Goal: Task Accomplishment & Management: Manage account settings

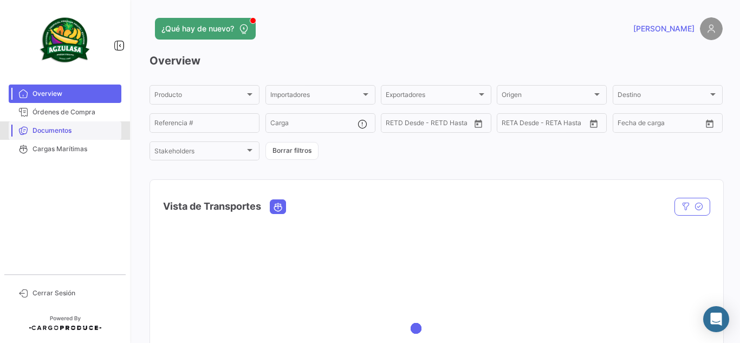
click at [111, 131] on span "Documentos" at bounding box center [74, 131] width 84 height 10
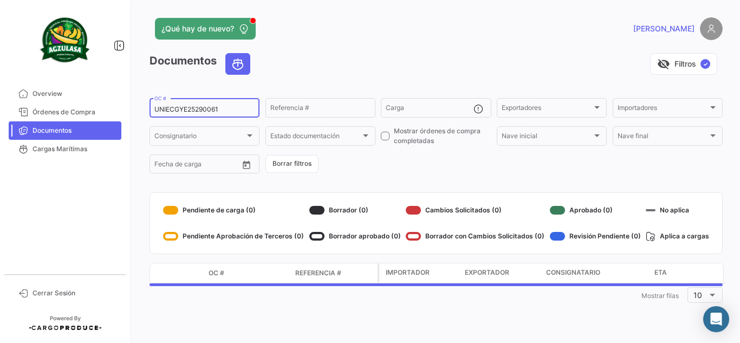
drag, startPoint x: 239, startPoint y: 107, endPoint x: 4, endPoint y: 82, distance: 236.4
click at [0, 82] on mat-sidenav-container "Overview Órdenes de Compra Documentos Cargas Marítimas Cerrar Sesión ¿Qué hay d…" at bounding box center [370, 171] width 740 height 343
paste input "PBO25290102"
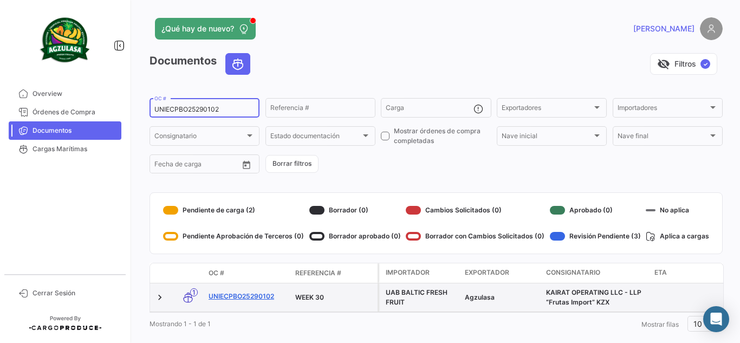
type input "UNIECPBO25290102"
click at [255, 298] on link "UNIECPBO25290102" at bounding box center [248, 296] width 78 height 10
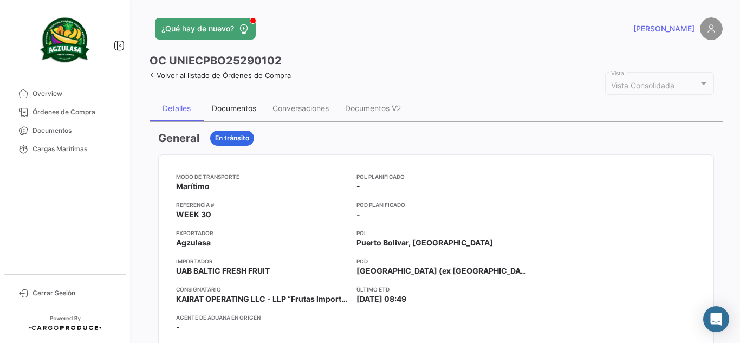
click at [247, 111] on div "Documentos" at bounding box center [234, 107] width 44 height 9
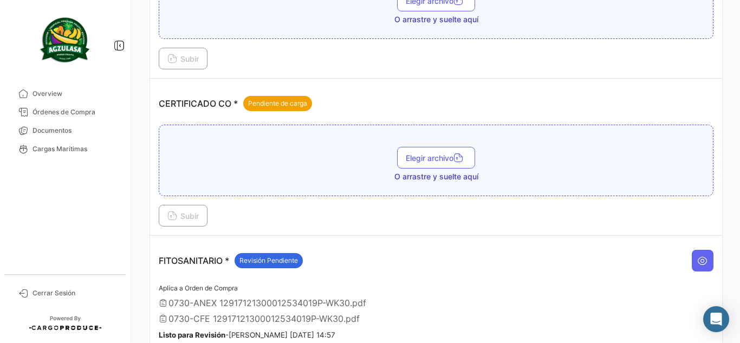
scroll to position [325, 0]
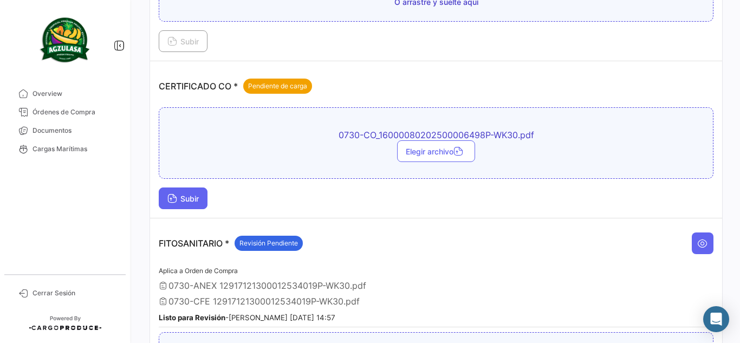
click at [186, 199] on span "Subir" at bounding box center [182, 198] width 31 height 9
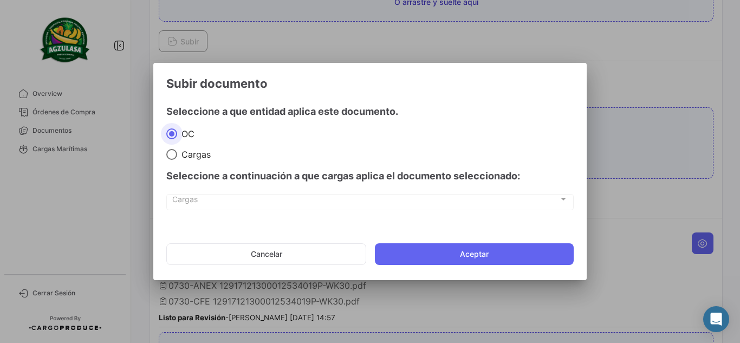
click at [501, 243] on mat-dialog-actions "Cancelar Aceptar" at bounding box center [369, 254] width 407 height 37
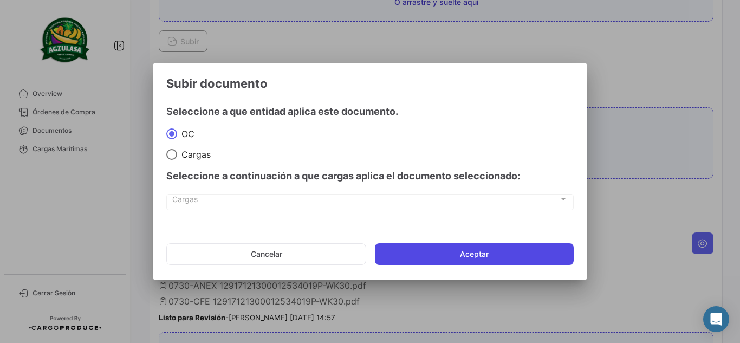
click at [503, 248] on button "Aceptar" at bounding box center [474, 254] width 199 height 22
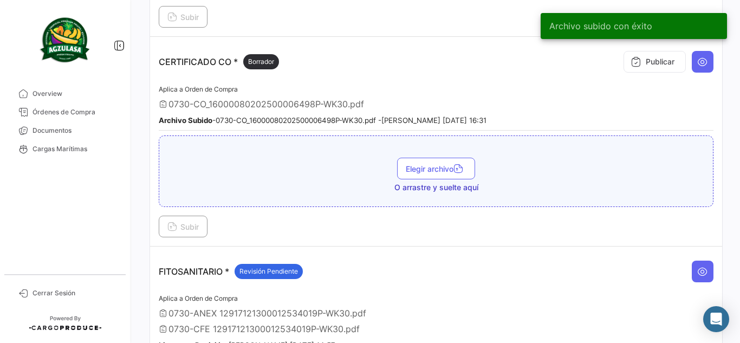
scroll to position [257, 0]
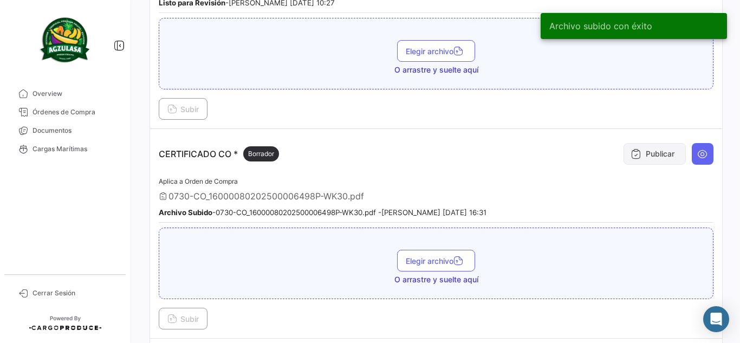
click at [630, 154] on icon at bounding box center [635, 153] width 11 height 11
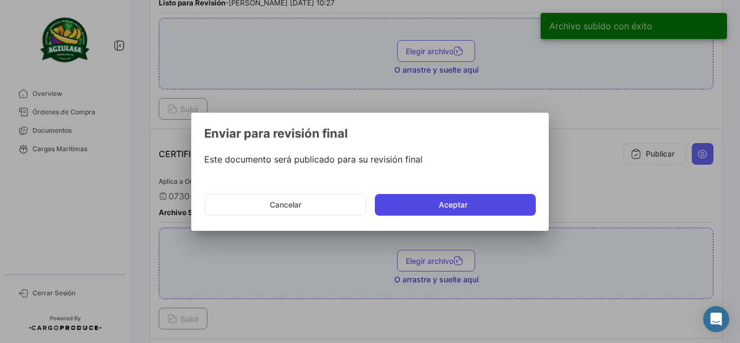
click at [394, 207] on button "Aceptar" at bounding box center [455, 205] width 161 height 22
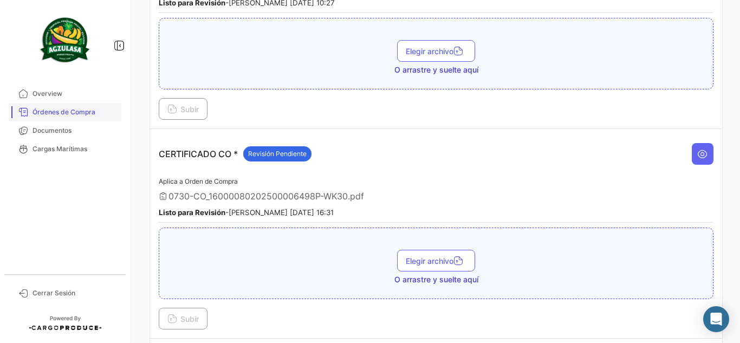
drag, startPoint x: 79, startPoint y: 133, endPoint x: 90, endPoint y: 103, distance: 32.1
click at [79, 133] on span "Documentos" at bounding box center [74, 131] width 84 height 10
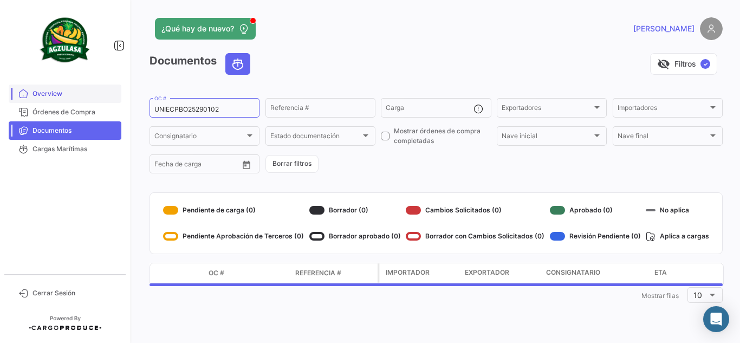
drag, startPoint x: 232, startPoint y: 114, endPoint x: 110, endPoint y: 101, distance: 123.1
click at [110, 101] on mat-sidenav-container "Overview Órdenes de Compra Documentos Cargas Marítimas Cerrar Sesión ¿Qué hay d…" at bounding box center [370, 171] width 740 height 343
click at [239, 110] on input "UNIECPBO25290102" at bounding box center [204, 110] width 100 height 8
click at [241, 108] on input "UNIECPBO25290102" at bounding box center [204, 110] width 100 height 8
drag, startPoint x: 239, startPoint y: 108, endPoint x: 0, endPoint y: 107, distance: 238.8
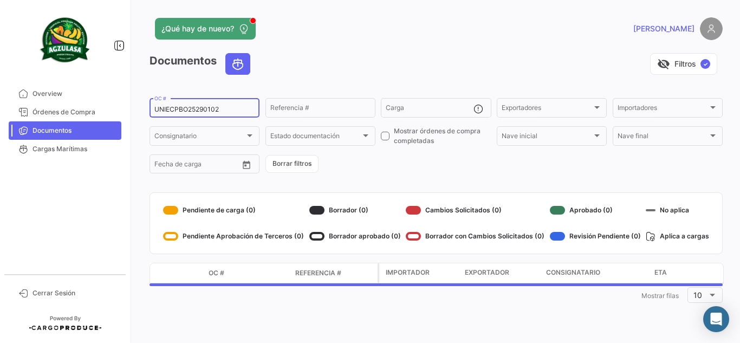
click at [0, 108] on mat-sidenav-container "Overview Órdenes de Compra Documentos Cargas Marítimas Cerrar Sesión ¿Qué hay d…" at bounding box center [370, 171] width 740 height 343
click at [346, 81] on div "Documentos visibility_off Filtros ✓" at bounding box center [435, 68] width 573 height 30
click at [73, 129] on span "Documentos" at bounding box center [74, 131] width 84 height 10
